Goal: Information Seeking & Learning: Learn about a topic

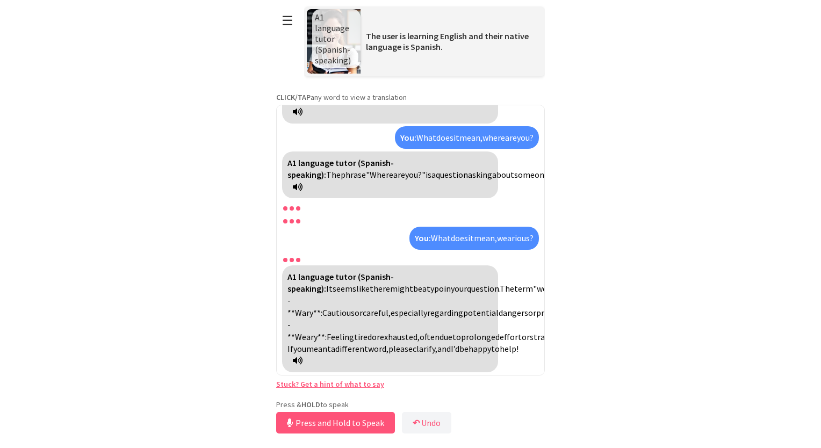
scroll to position [1305, 0]
click at [341, 424] on button "Release to Stop Speaking" at bounding box center [334, 423] width 116 height 22
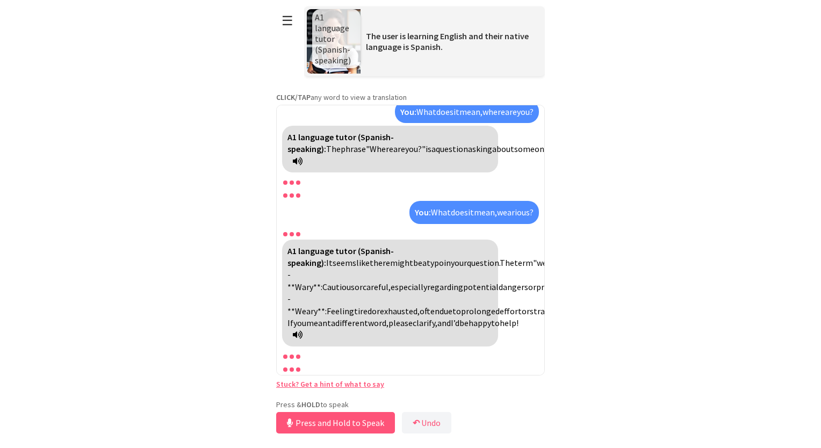
click at [341, 424] on button "Press and Hold to Speak" at bounding box center [335, 423] width 119 height 22
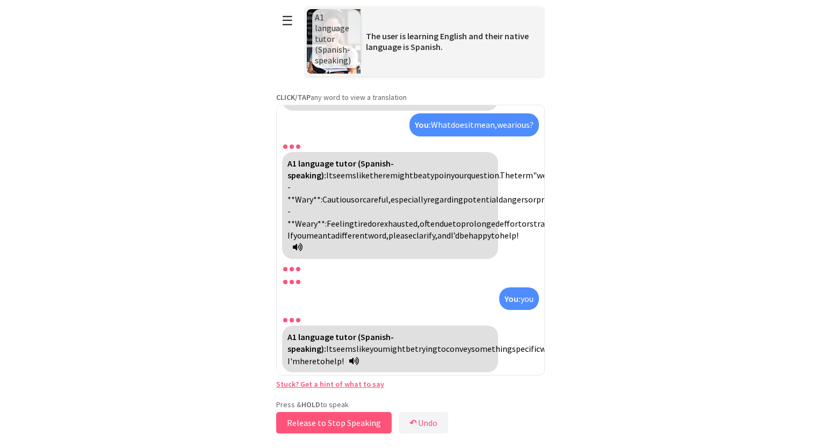
scroll to position [1417, 0]
click at [340, 425] on button "Release to Stop Speaking" at bounding box center [334, 423] width 116 height 22
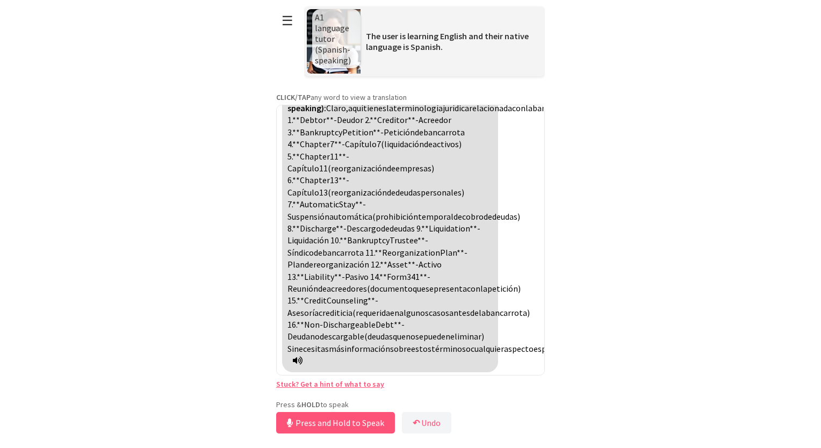
scroll to position [1745, 0]
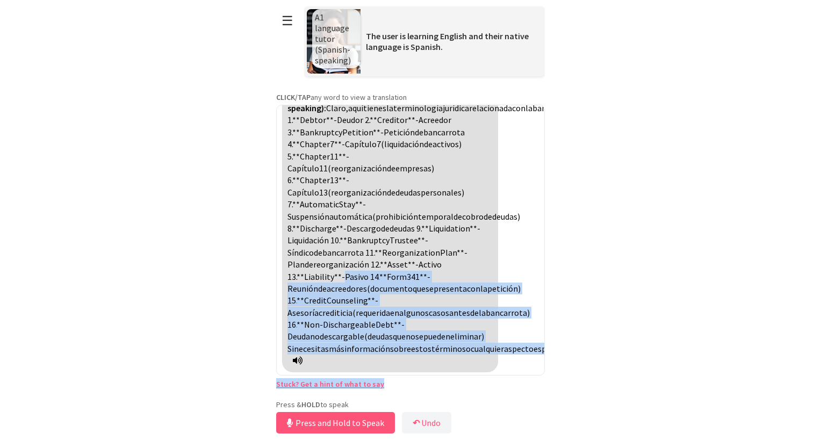
drag, startPoint x: 413, startPoint y: 266, endPoint x: 469, endPoint y: 390, distance: 136.5
click at [469, 390] on div "**********" at bounding box center [410, 218] width 269 height 437
drag, startPoint x: 469, startPoint y: 390, endPoint x: 588, endPoint y: 390, distance: 118.8
click at [588, 390] on html "**********" at bounding box center [410, 224] width 821 height 448
click at [320, 420] on button "Release to Stop Speaking" at bounding box center [334, 423] width 116 height 22
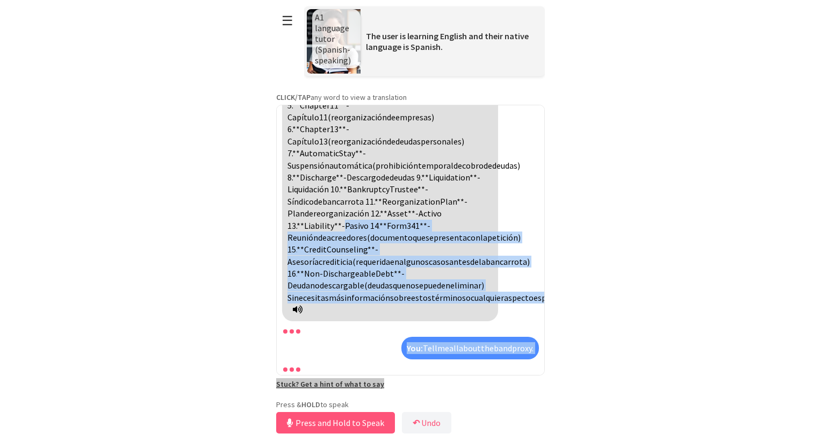
scroll to position [1784, 0]
click at [603, 267] on html "**********" at bounding box center [410, 224] width 821 height 448
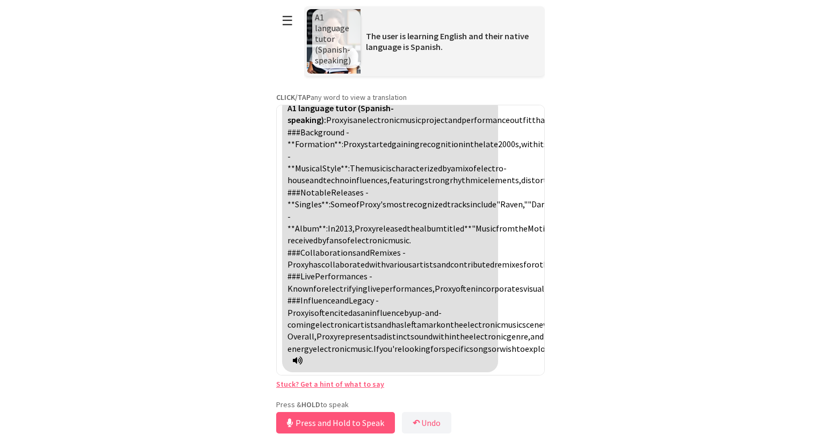
scroll to position [2338, 0]
click at [353, 425] on button "Release to Stop Speaking" at bounding box center [334, 423] width 116 height 22
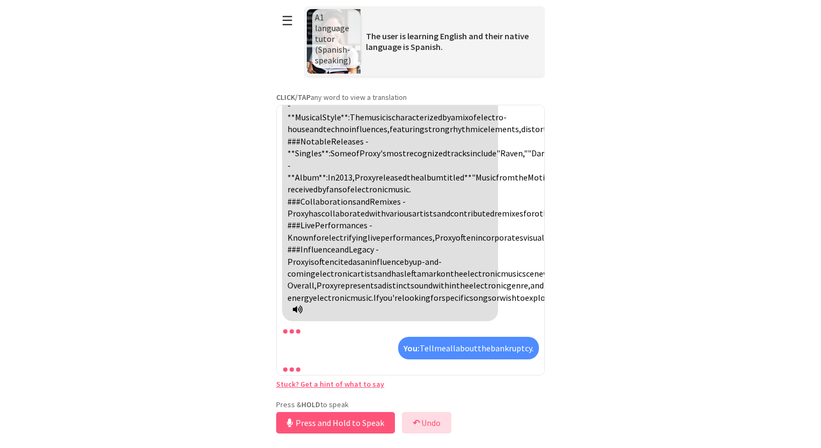
scroll to position [3292, 0]
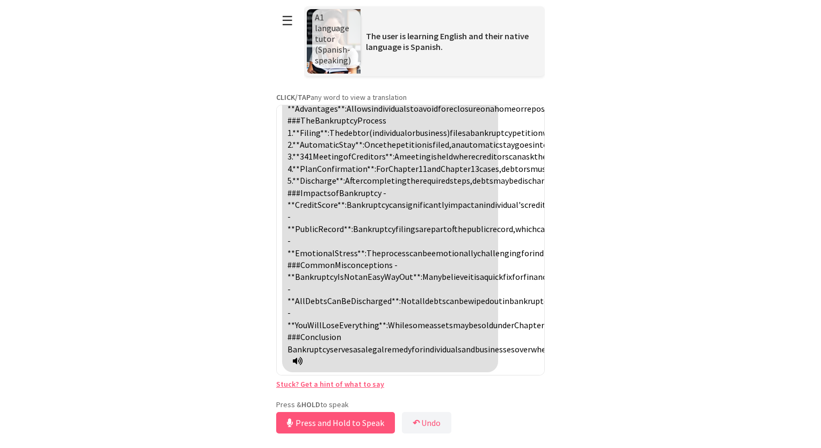
click at [588, 289] on html "**********" at bounding box center [410, 224] width 821 height 448
drag, startPoint x: 433, startPoint y: 167, endPoint x: 451, endPoint y: 339, distance: 173.5
click at [451, 339] on div "A1 language tutor (Spanish-speaking): Bankruptcy is a legal process through whi…" at bounding box center [390, 114] width 216 height 516
drag, startPoint x: 451, startPoint y: 339, endPoint x: 615, endPoint y: 256, distance: 183.7
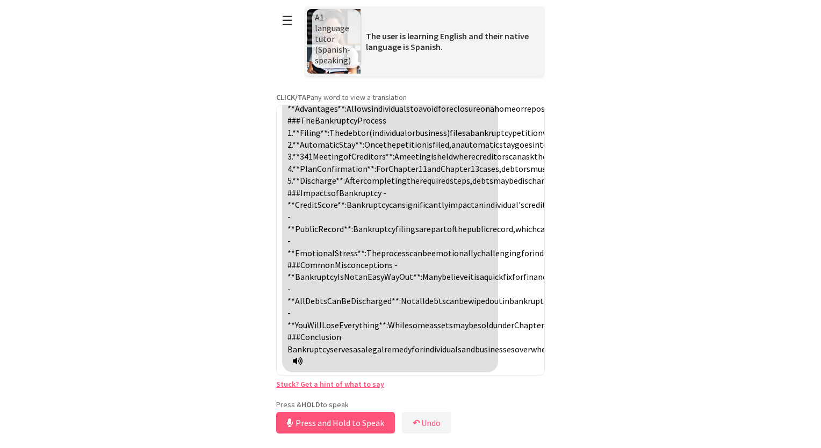
click at [615, 256] on html "**********" at bounding box center [410, 224] width 821 height 448
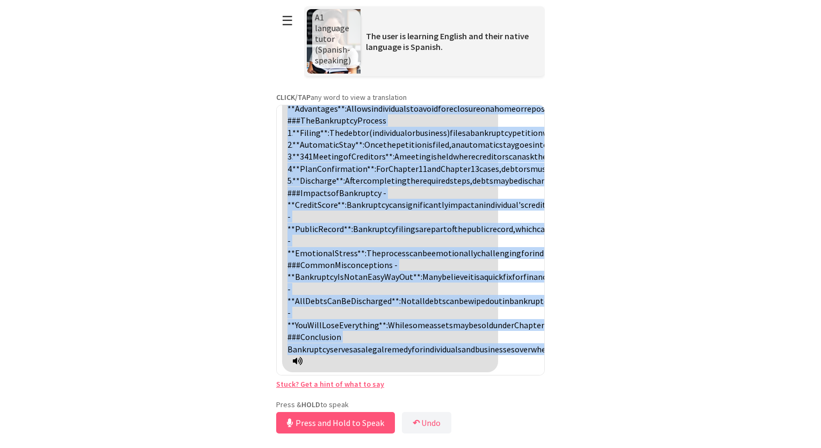
drag, startPoint x: 428, startPoint y: 167, endPoint x: 345, endPoint y: 351, distance: 201.6
click at [345, 351] on div "A1 language tutor (Spanish-speaking): Bankruptcy is a legal process through whi…" at bounding box center [390, 114] width 216 height 516
copy div "Bankruptcy is a legal process through which individuals or businesses that cann…"
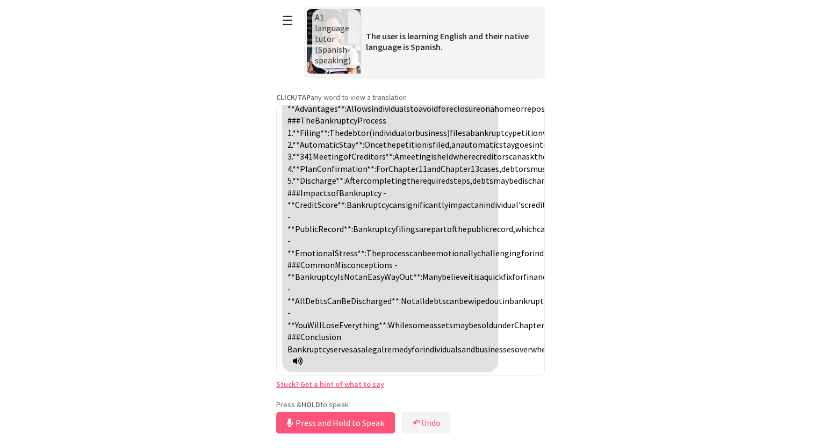
click at [455, 185] on div "A1 language tutor (Spanish-speaking): Hello! How are you [DATE]? You: Hello, ho…" at bounding box center [410, 240] width 269 height 271
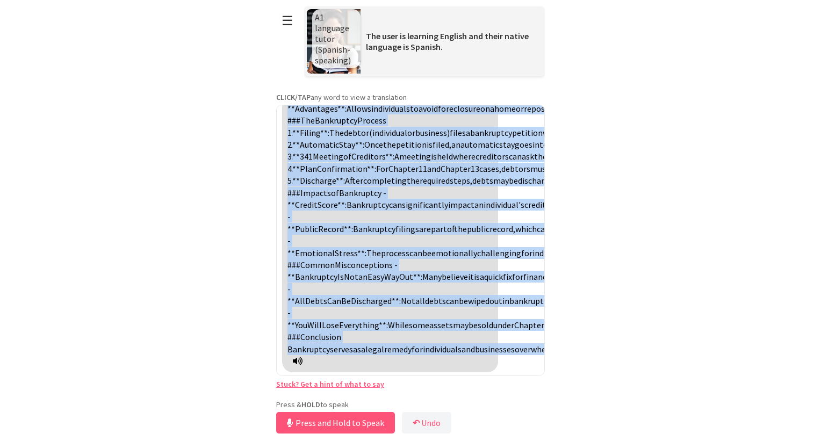
drag, startPoint x: 430, startPoint y: 212, endPoint x: 414, endPoint y: 299, distance: 89.0
click at [414, 299] on div "A1 language tutor (Spanish-speaking): Bankruptcy is a legal process through whi…" at bounding box center [390, 114] width 216 height 516
click at [796, 344] on span "creditors." at bounding box center [813, 349] width 35 height 11
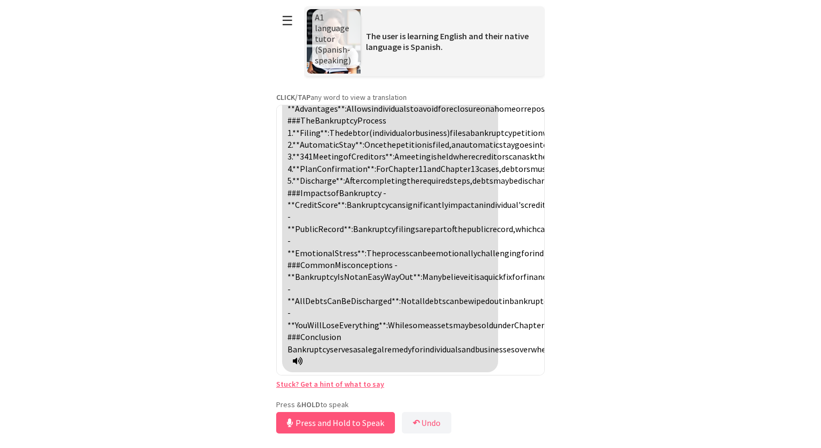
scroll to position [2886, 0]
drag, startPoint x: 432, startPoint y: 339, endPoint x: 407, endPoint y: 223, distance: 119.4
click at [407, 223] on div "A1 language tutor (Spanish-speaking): Bankruptcy is a legal process through whi…" at bounding box center [390, 114] width 216 height 516
copy div "loremipsu do s ametc adipisc elitsed doeiu temporincid ut laboreetdo magn aliqu…"
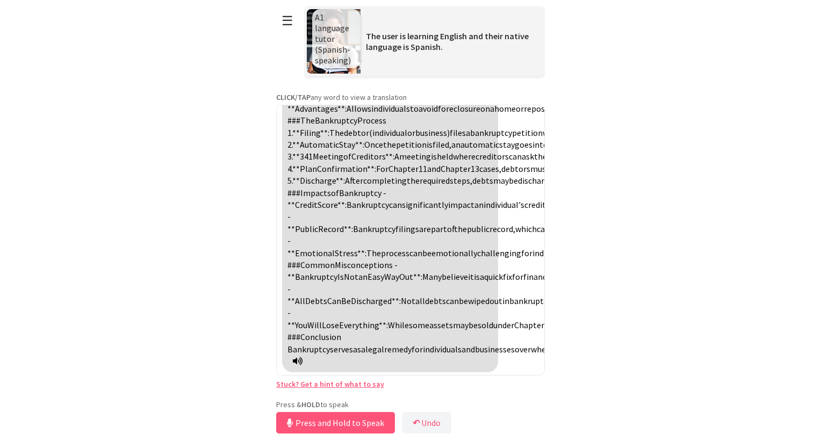
click at [360, 248] on div "A1 language tutor (Spanish-speaking): Bankruptcy is a legal process through whi…" at bounding box center [390, 114] width 216 height 516
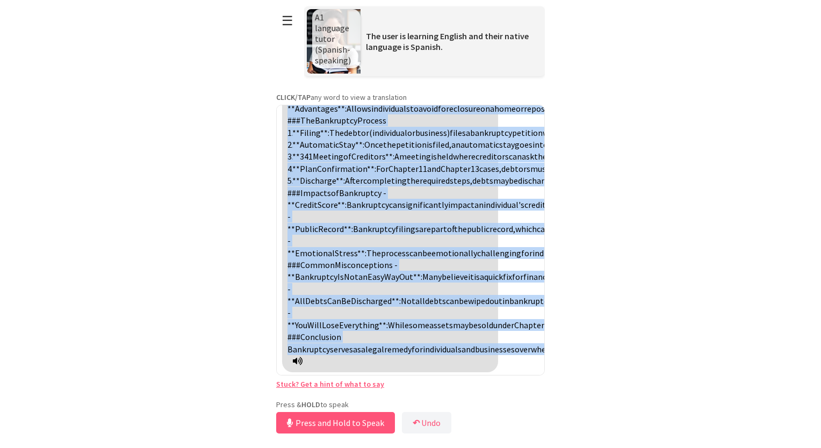
drag, startPoint x: 334, startPoint y: 241, endPoint x: 347, endPoint y: 348, distance: 107.8
click at [347, 348] on div "A1 language tutor (Spanish-speaking): Bankruptcy is a legal process through whi…" at bounding box center [390, 114] width 216 height 516
copy div "Process**: A bankruptcy trustee is appointed to oversee the case, liquidate ass…"
